Goal: Information Seeking & Learning: Learn about a topic

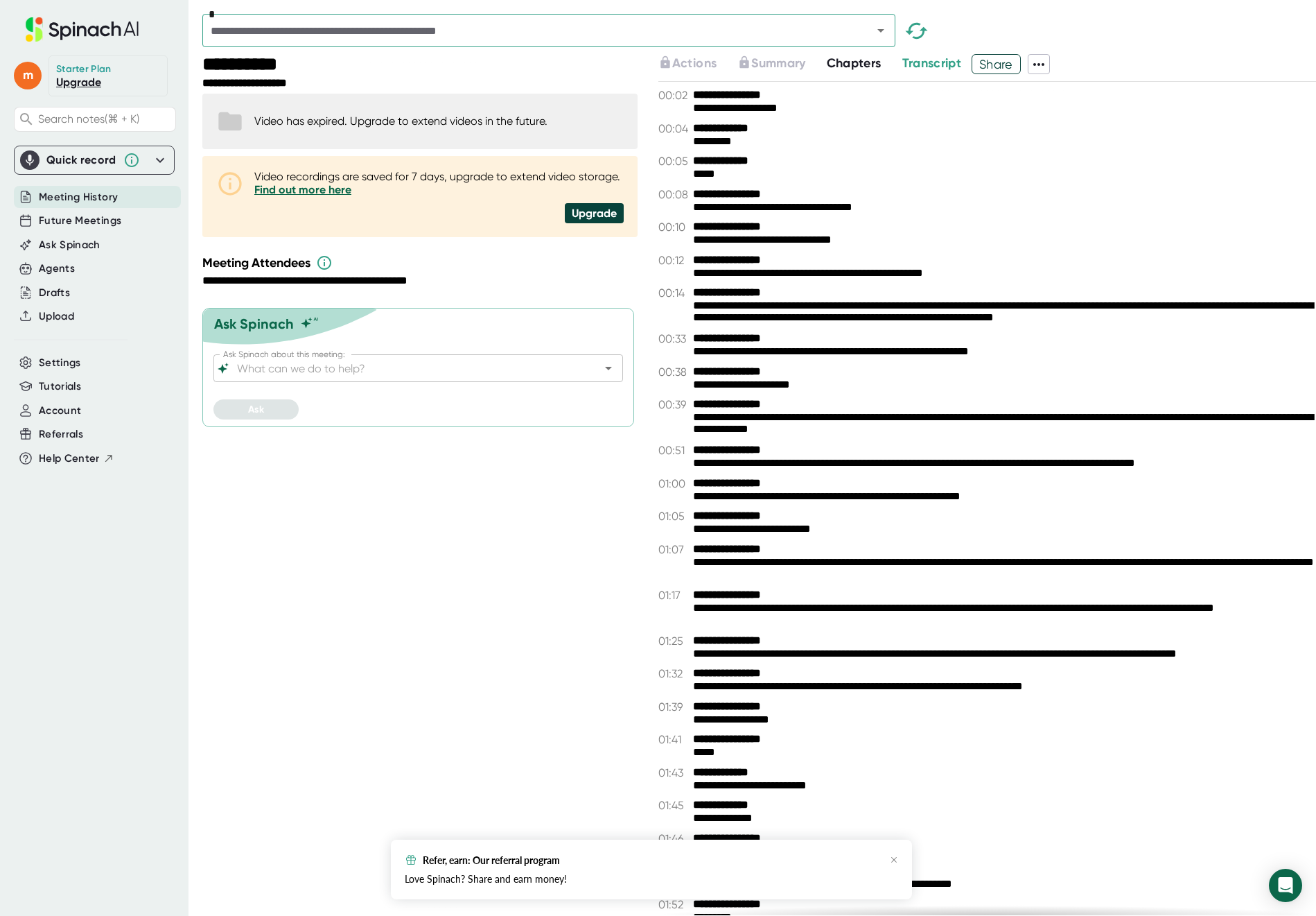
click at [854, 66] on span "Chapters" at bounding box center [854, 63] width 54 height 15
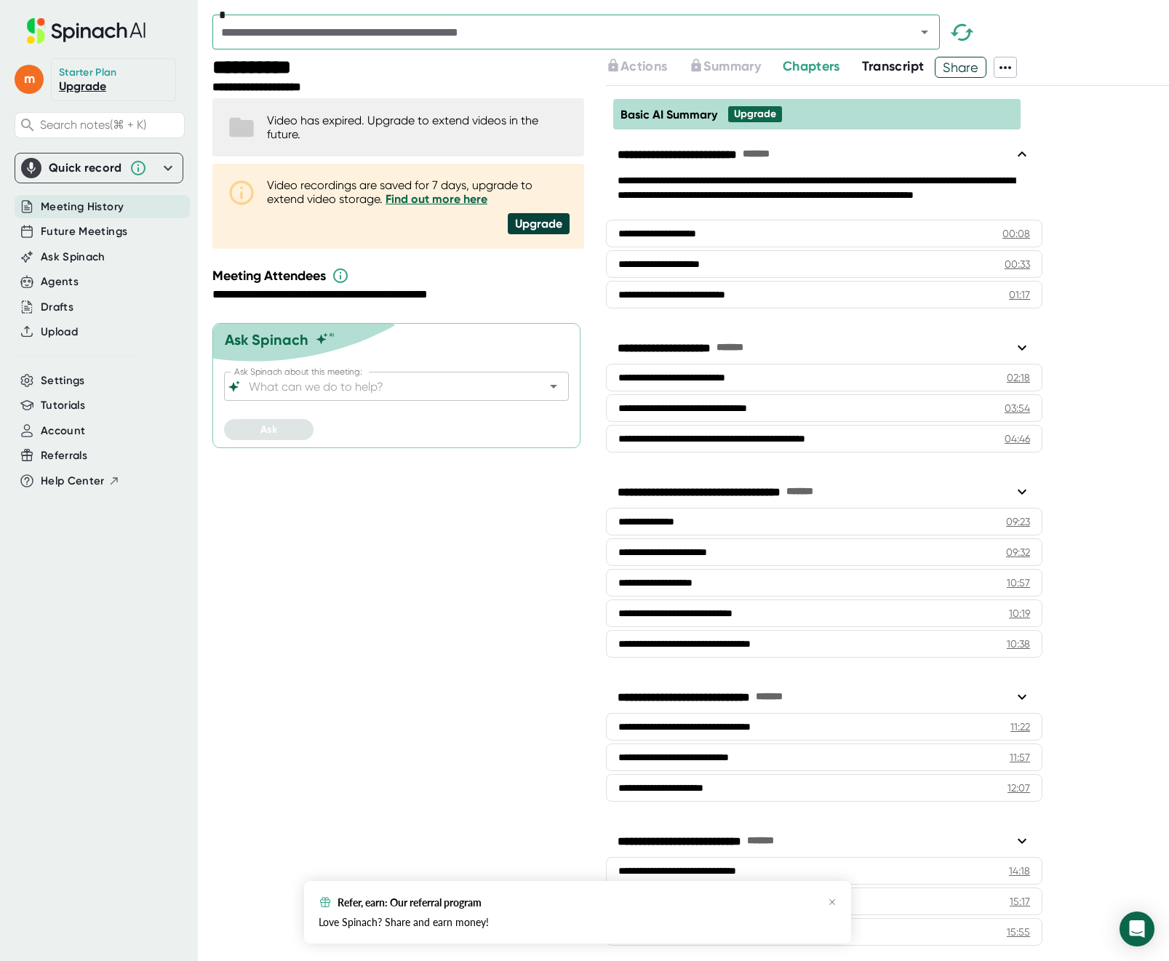
click at [893, 63] on span "Transcript" at bounding box center [893, 66] width 63 height 16
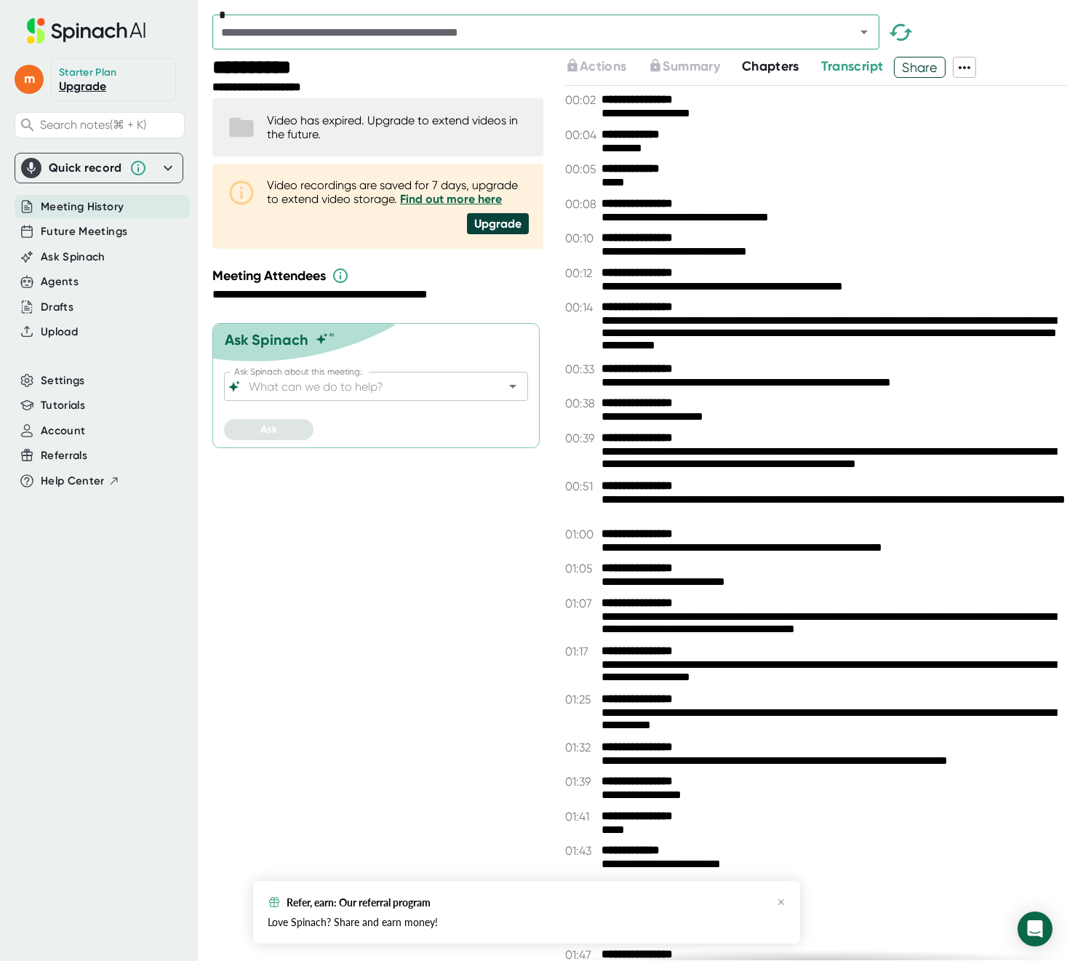
click at [964, 70] on icon at bounding box center [964, 67] width 17 height 17
